Goal: Task Accomplishment & Management: Use online tool/utility

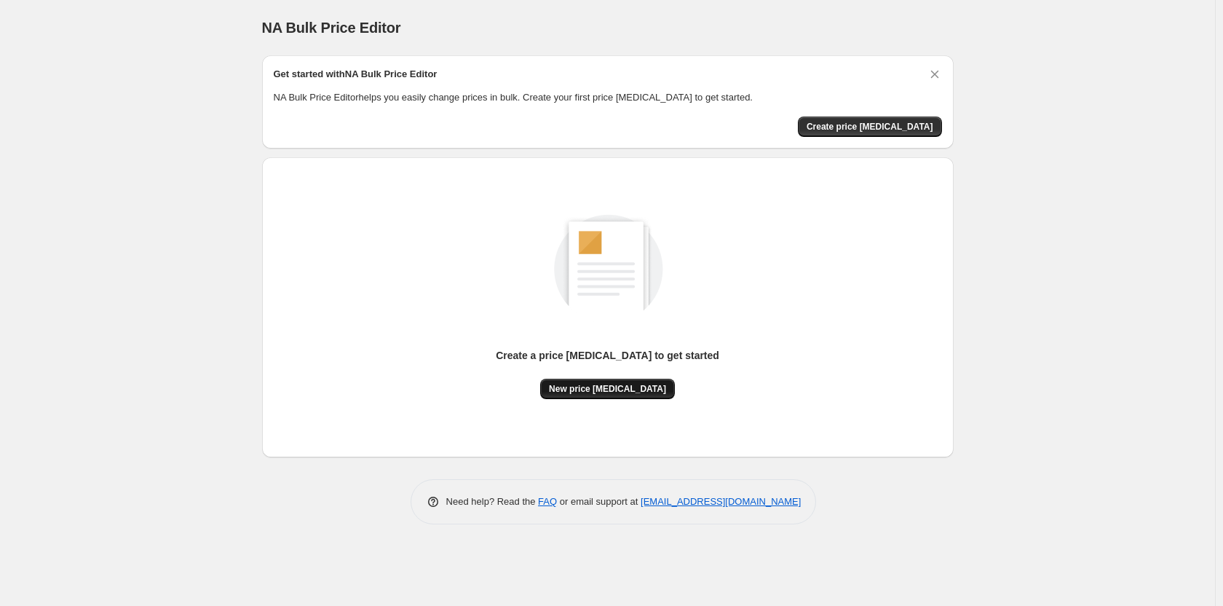
click at [612, 388] on span "New price [MEDICAL_DATA]" at bounding box center [607, 389] width 117 height 12
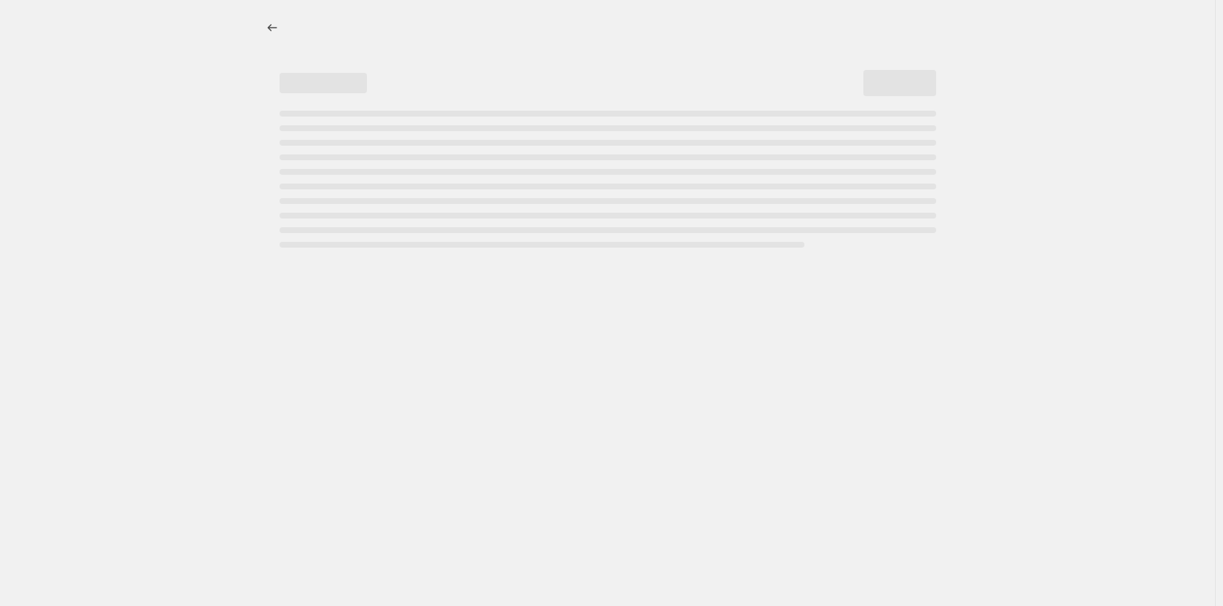
select select "percentage"
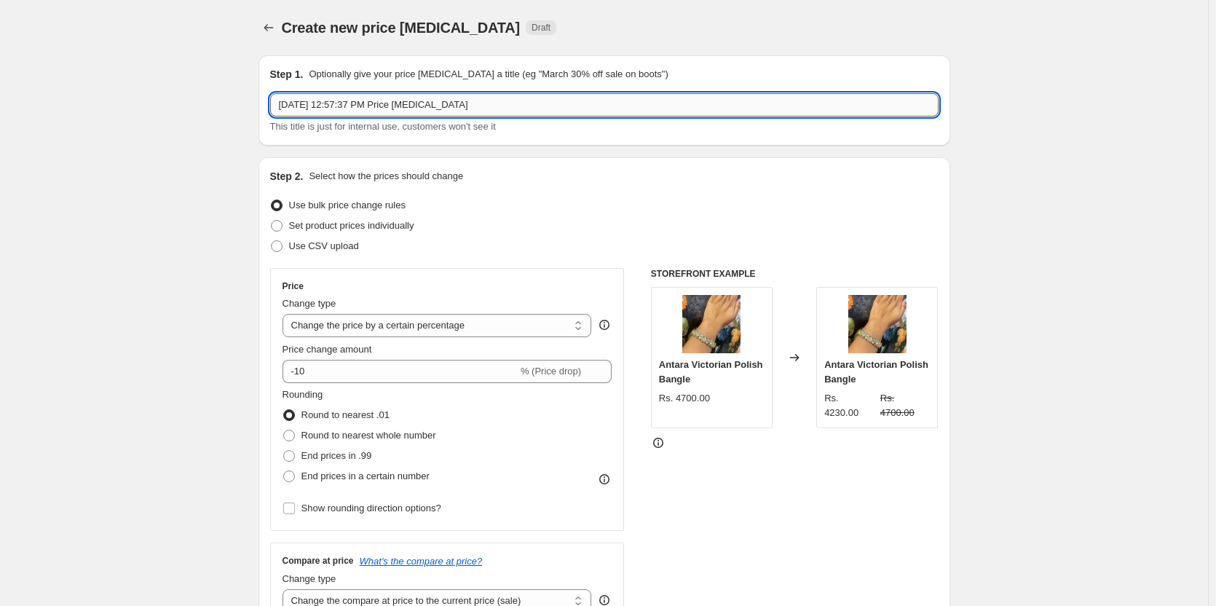
click at [353, 110] on input "Sep 25, 2025, 12:57:37 PM Price change job" at bounding box center [604, 104] width 668 height 23
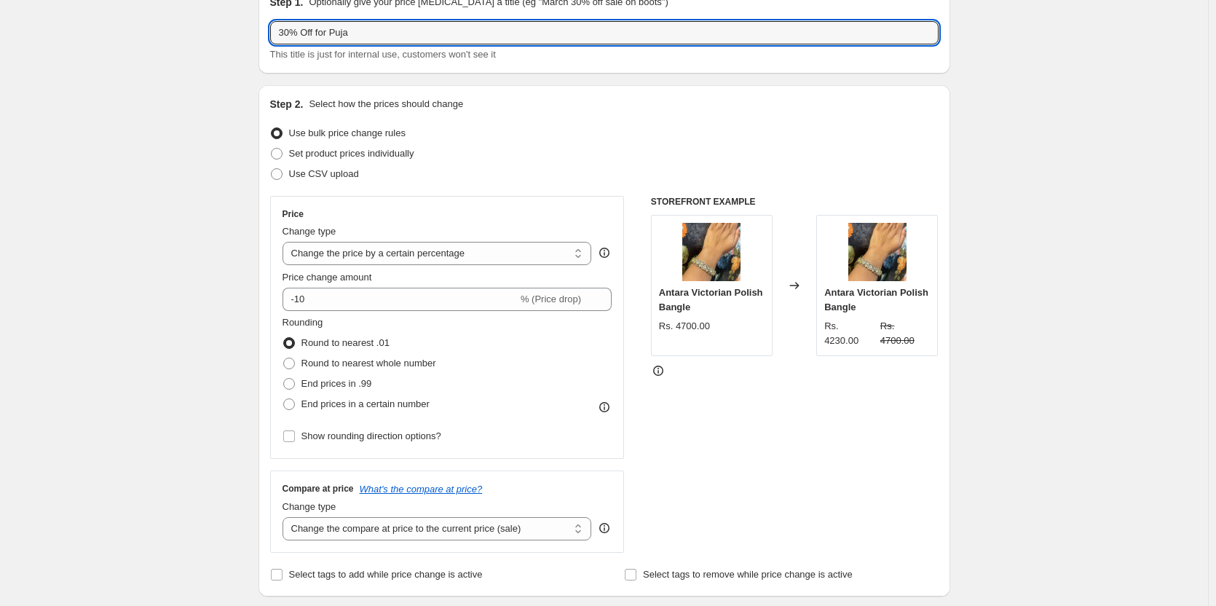
scroll to position [146, 0]
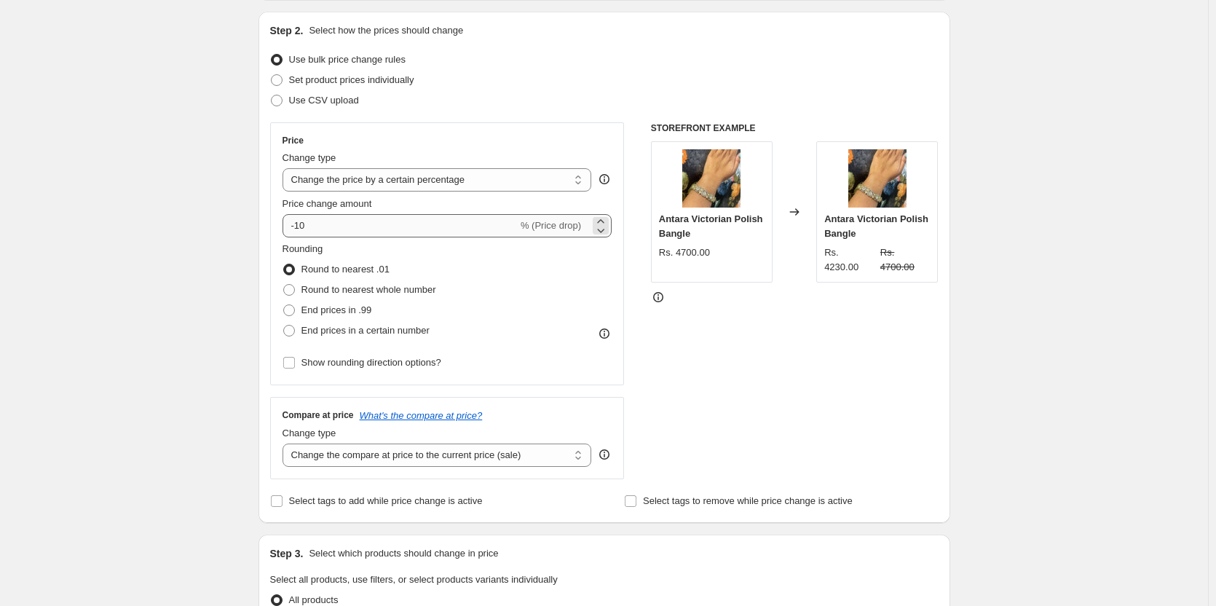
type input "30% Off for Puja"
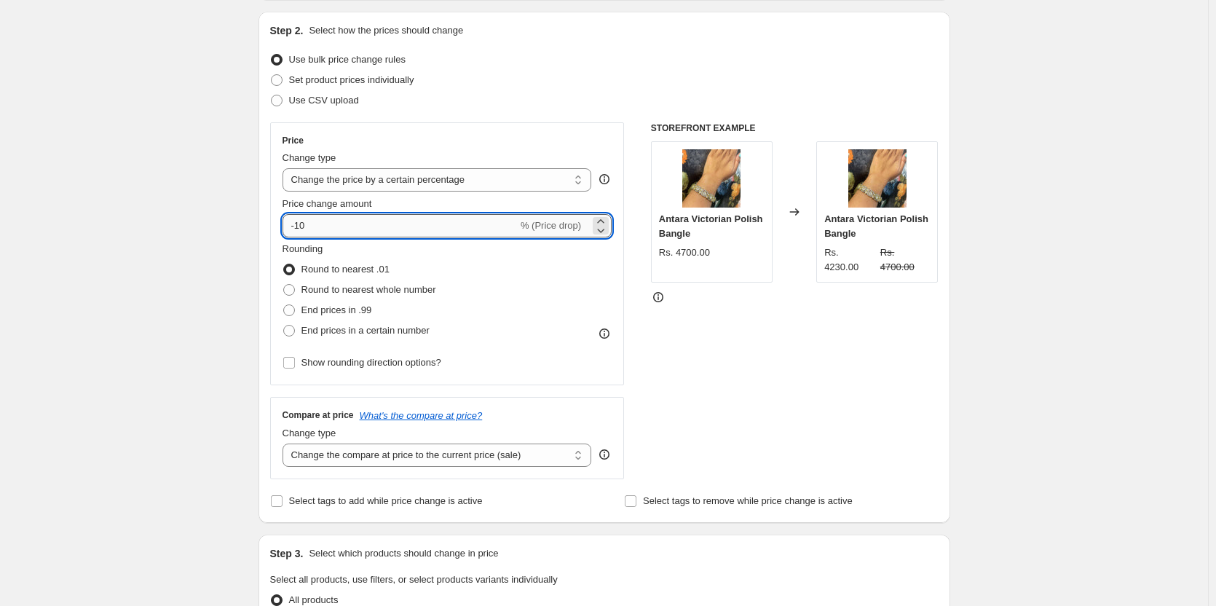
click at [333, 229] on input "-10" at bounding box center [400, 225] width 235 height 23
click at [304, 226] on input "-10" at bounding box center [400, 225] width 235 height 23
type input "-30"
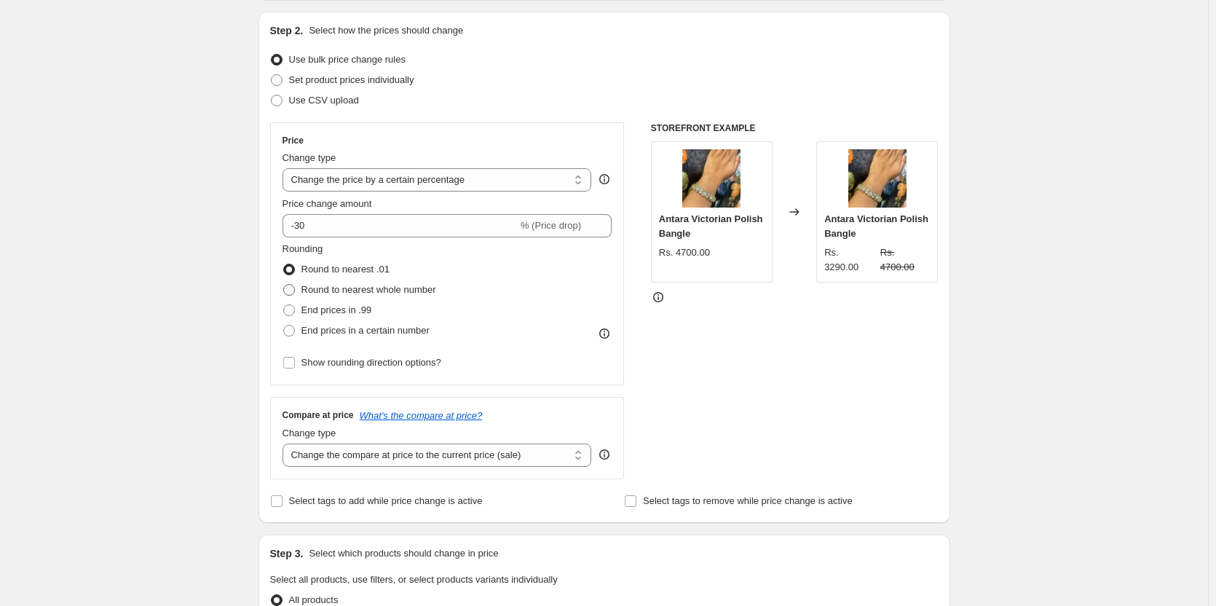
click at [293, 291] on span at bounding box center [289, 290] width 12 height 12
click at [284, 285] on input "Round to nearest whole number" at bounding box center [283, 284] width 1 height 1
radio input "true"
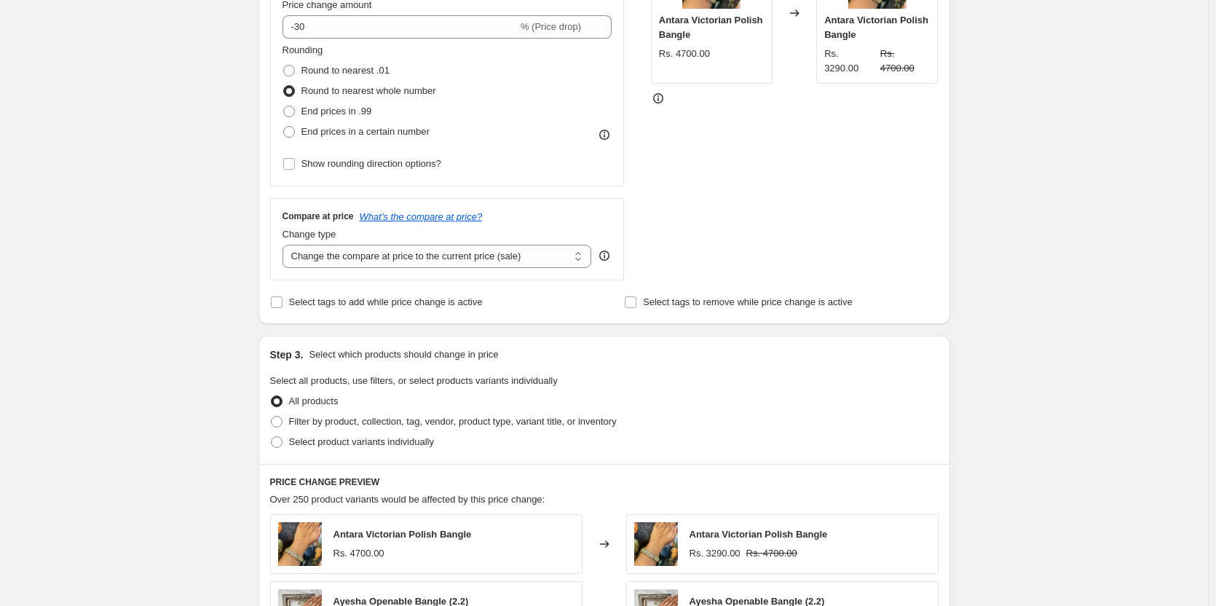
scroll to position [364, 0]
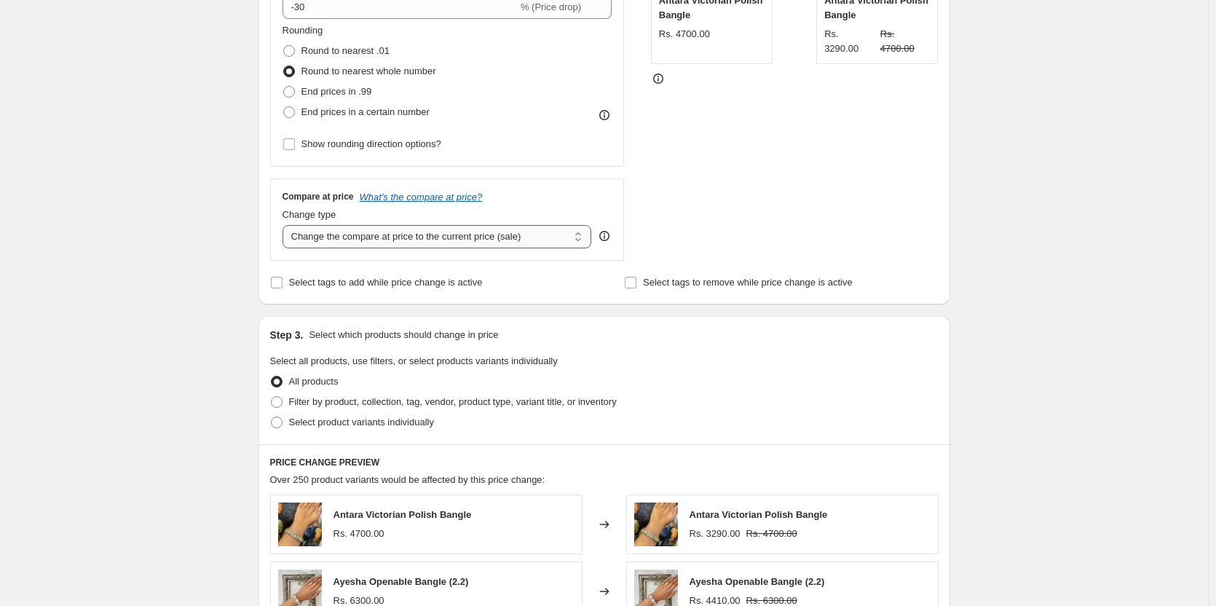
click at [512, 242] on select "Change the compare at price to the current price (sale) Change the compare at p…" at bounding box center [437, 236] width 309 height 23
click at [285, 225] on select "Change the compare at price to the current price (sale) Change the compare at p…" at bounding box center [437, 236] width 309 height 23
click at [391, 242] on select "Change the compare at price to the current price (sale) Change the compare at p…" at bounding box center [437, 236] width 309 height 23
select select "ep"
click at [285, 225] on select "Change the compare at price to the current price (sale) Change the compare at p…" at bounding box center [437, 236] width 309 height 23
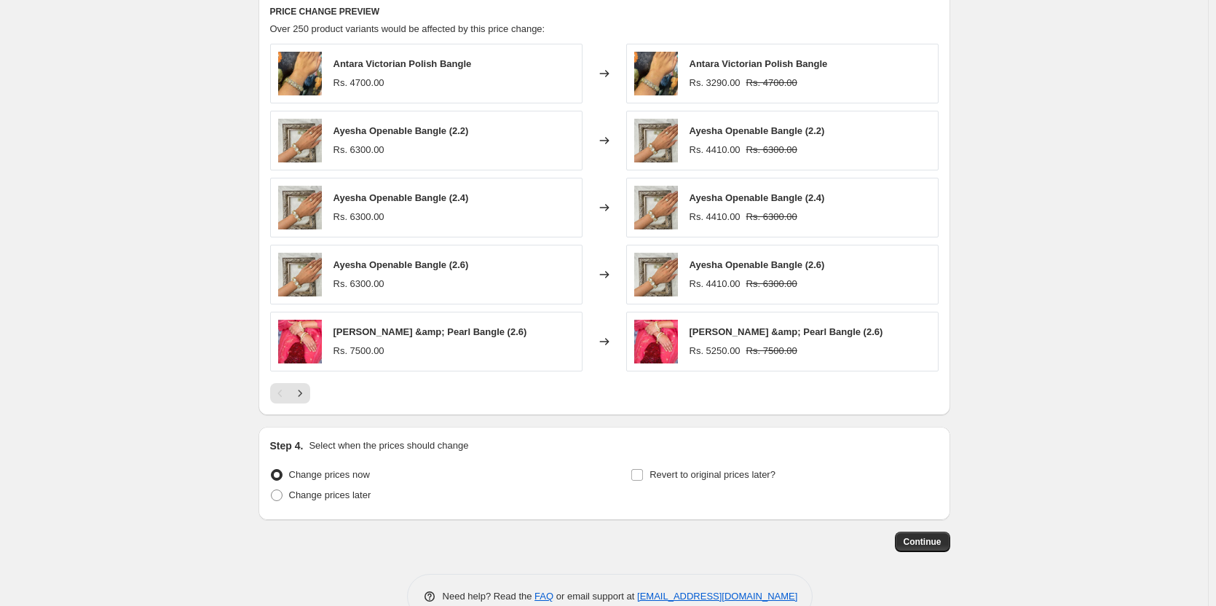
scroll to position [850, 0]
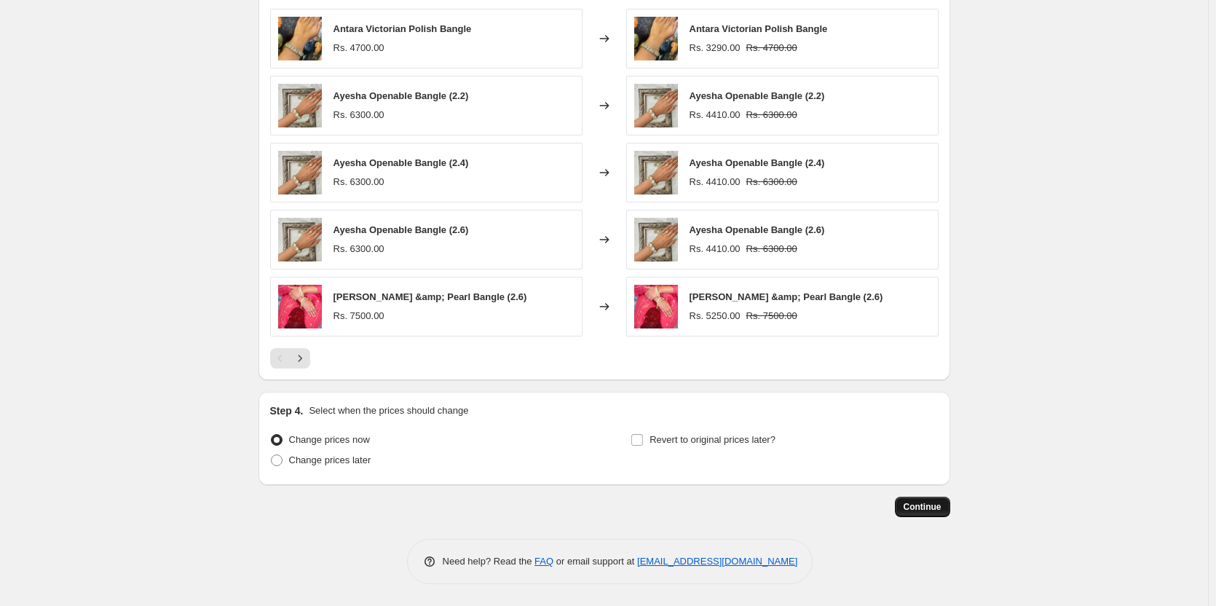
click at [933, 502] on span "Continue" at bounding box center [923, 507] width 38 height 12
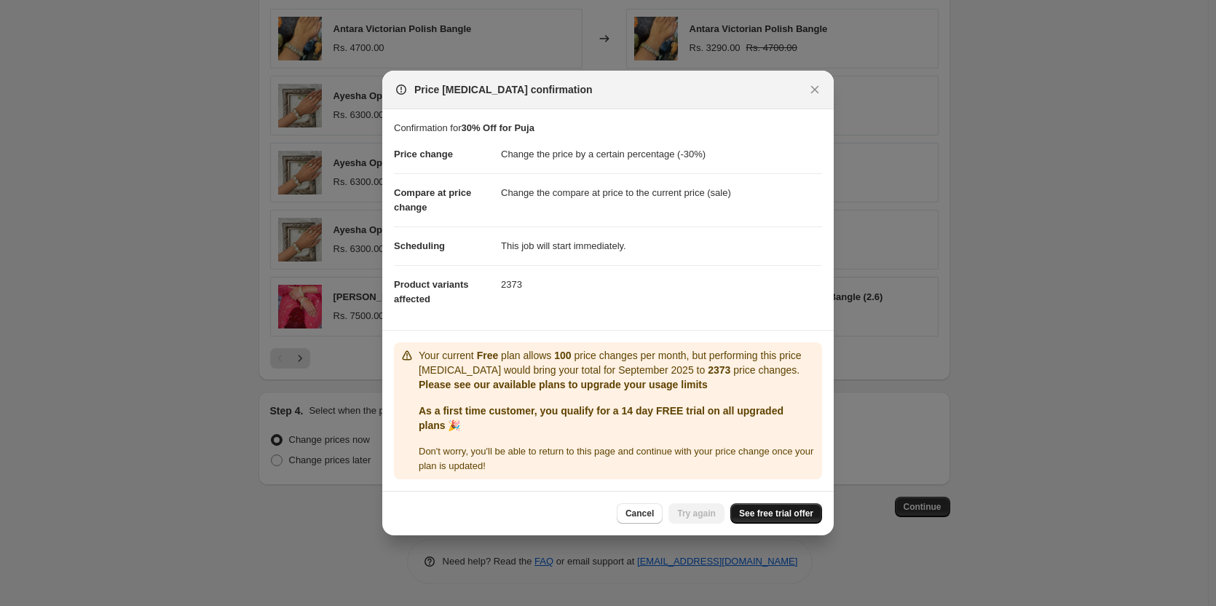
click at [759, 514] on span "See free trial offer" at bounding box center [776, 514] width 74 height 12
click at [818, 89] on icon "Close" at bounding box center [815, 89] width 15 height 15
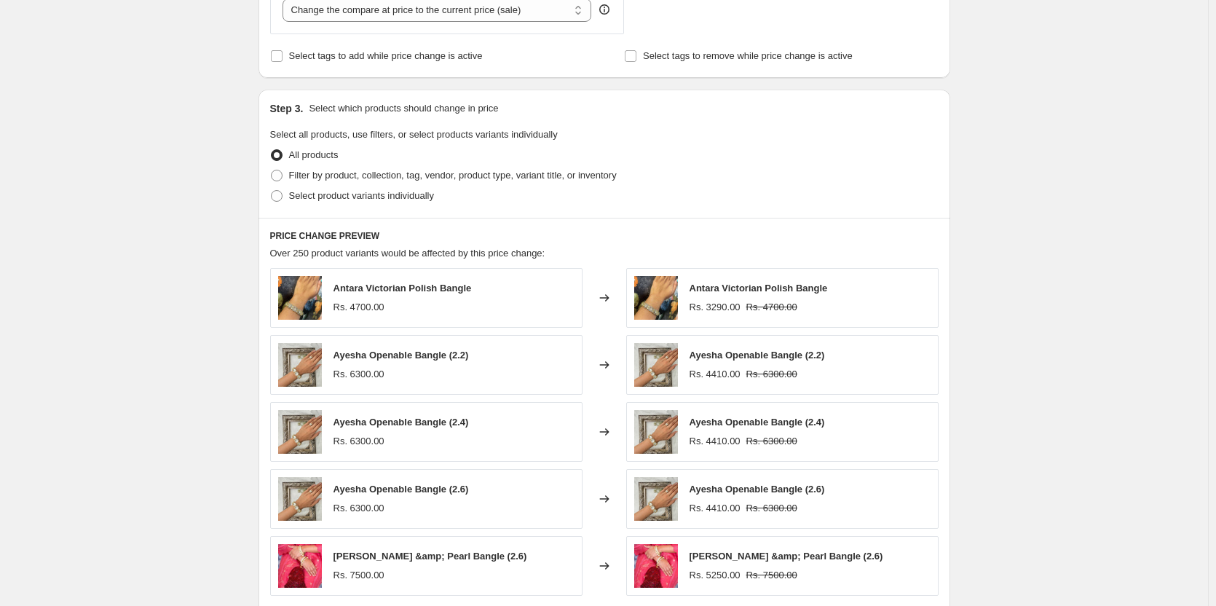
scroll to position [559, 0]
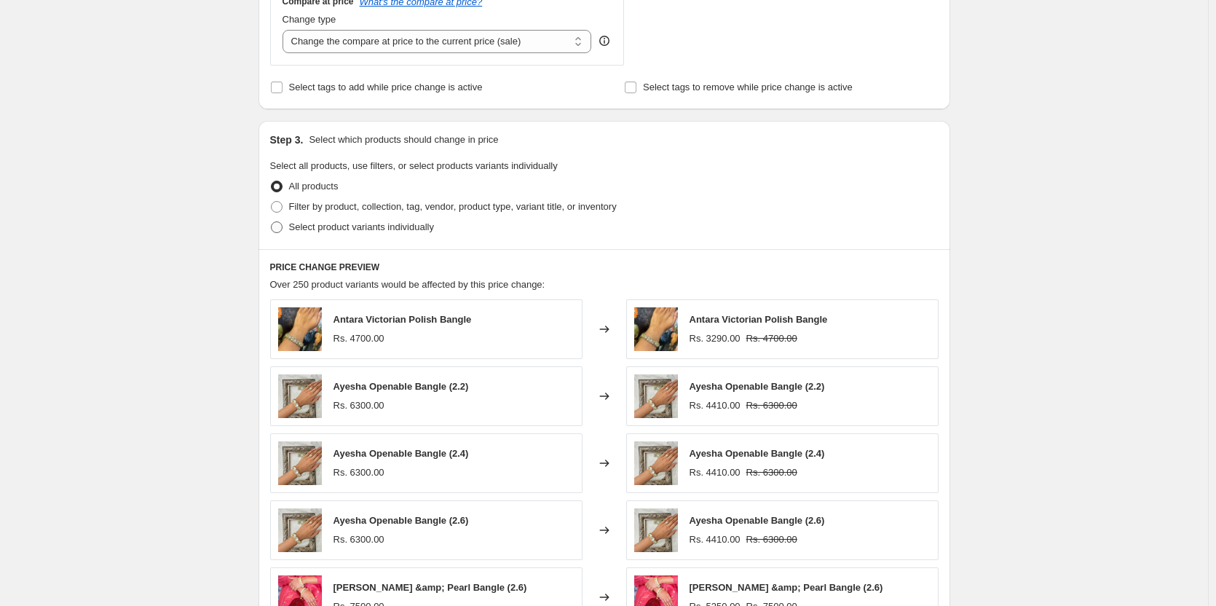
click at [283, 232] on span at bounding box center [277, 227] width 12 height 12
click at [272, 222] on input "Select product variants individually" at bounding box center [271, 221] width 1 height 1
radio input "true"
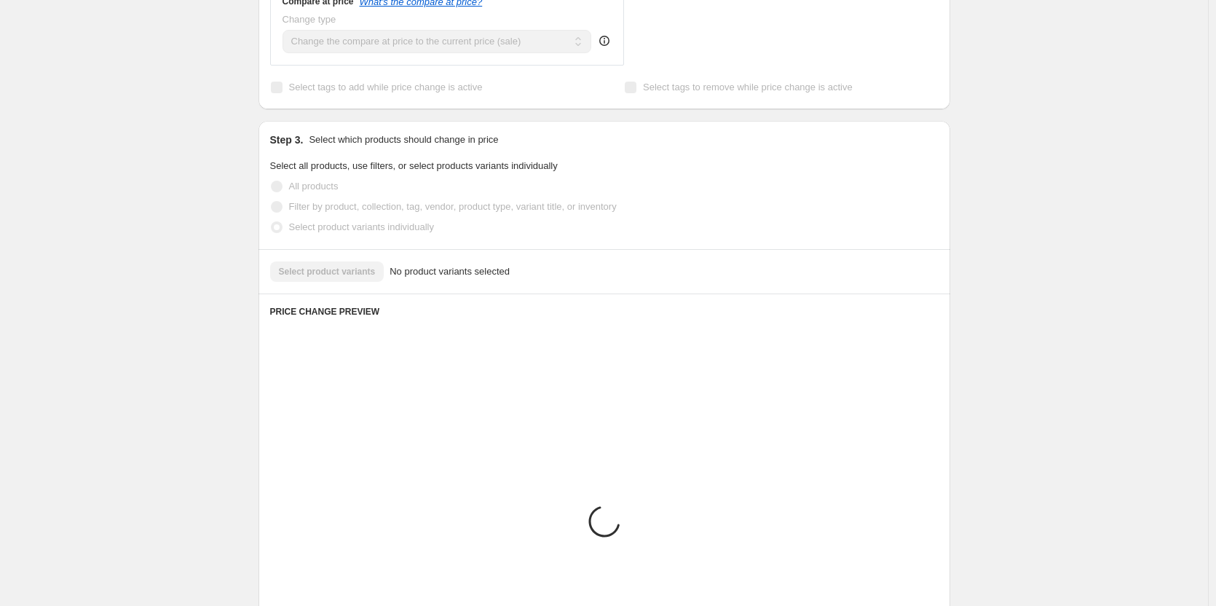
scroll to position [528, 0]
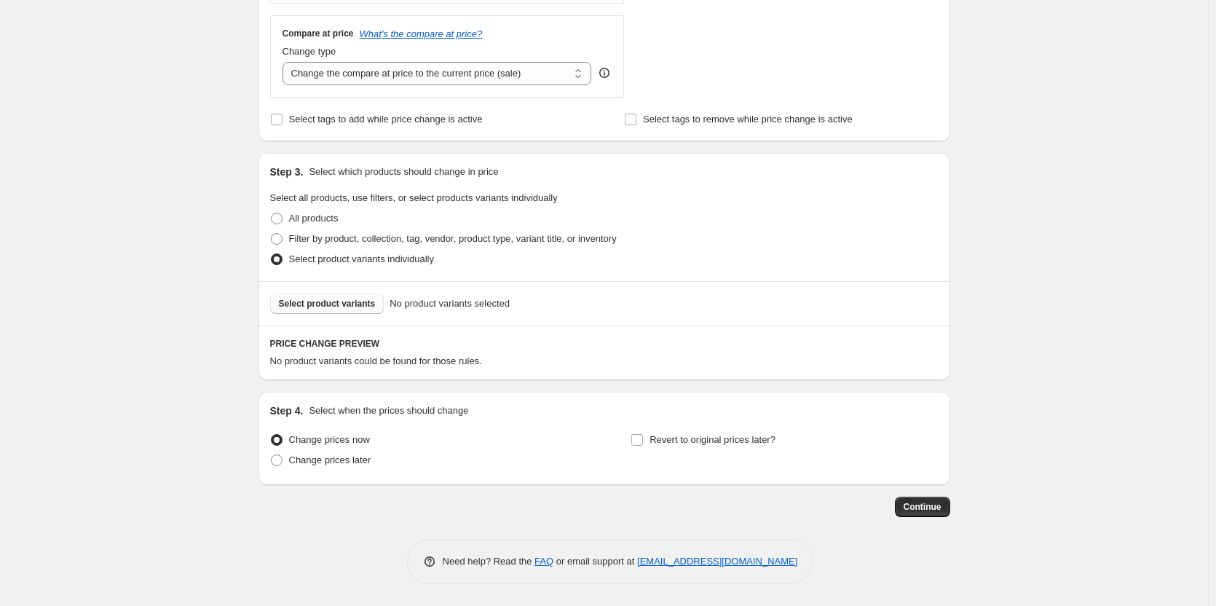
click at [323, 299] on span "Select product variants" at bounding box center [327, 304] width 97 height 12
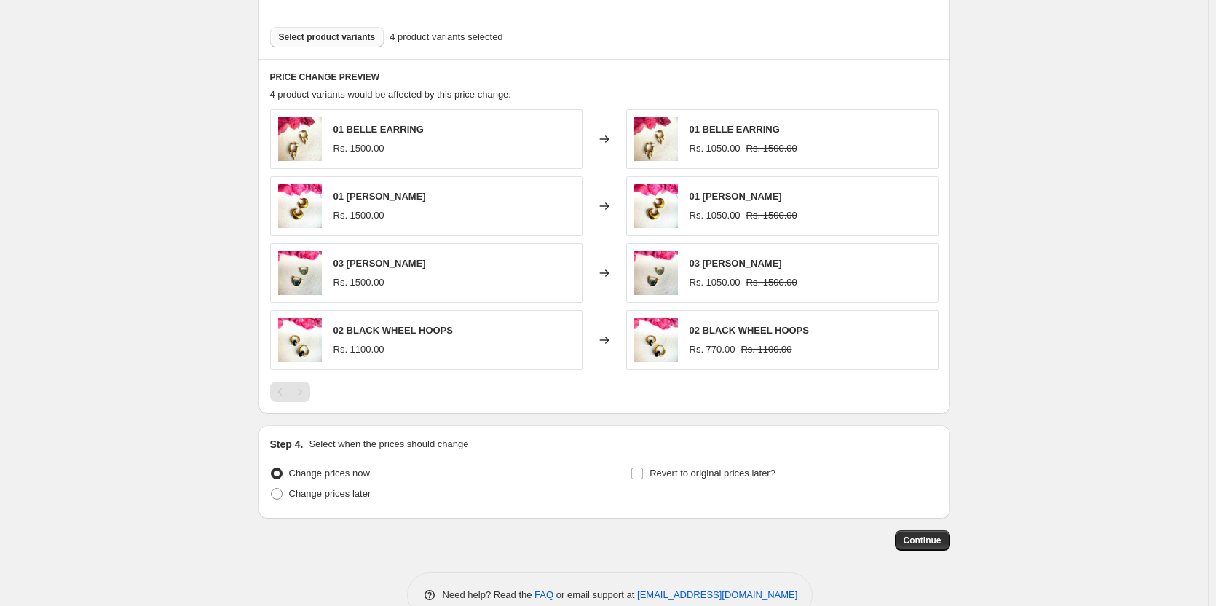
scroll to position [819, 0]
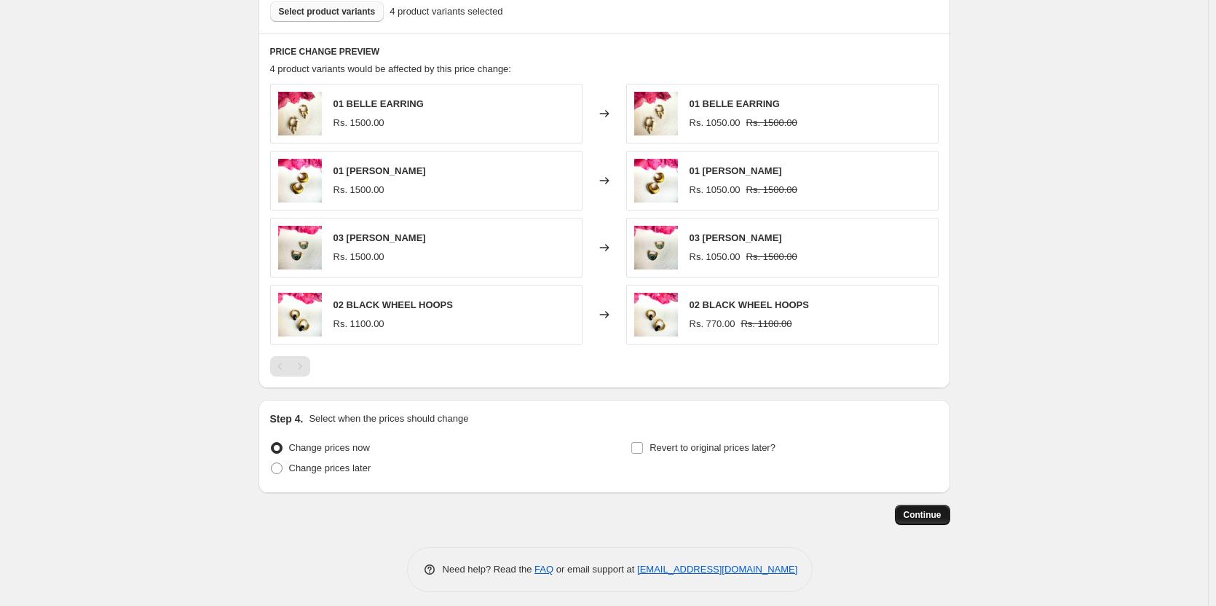
click at [923, 516] on span "Continue" at bounding box center [923, 515] width 38 height 12
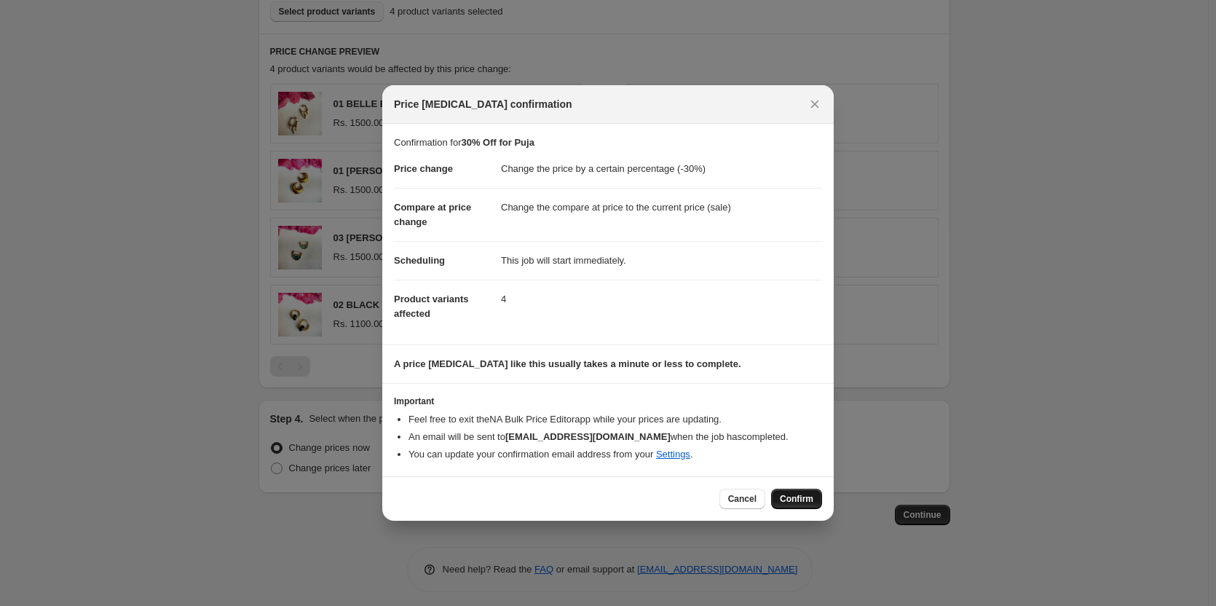
click at [787, 498] on span "Confirm" at bounding box center [796, 499] width 33 height 12
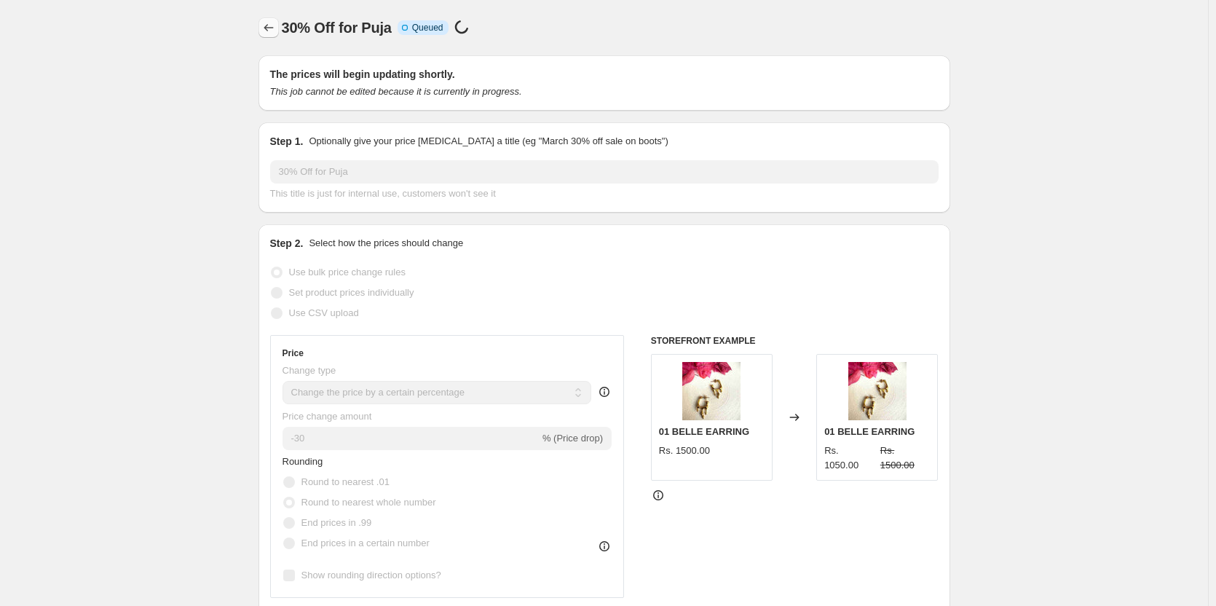
click at [270, 29] on icon "Price change jobs" at bounding box center [268, 27] width 15 height 15
